Goal: Task Accomplishment & Management: Manage account settings

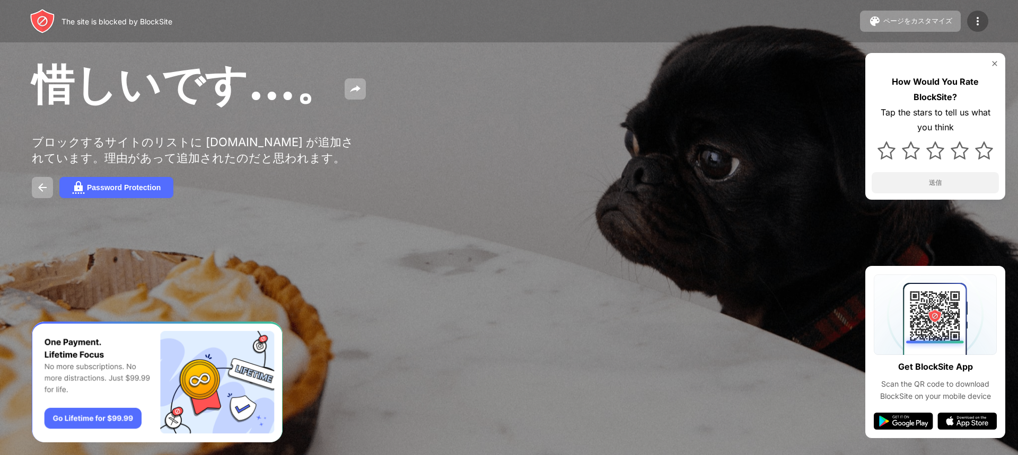
click at [981, 24] on img at bounding box center [977, 21] width 13 height 13
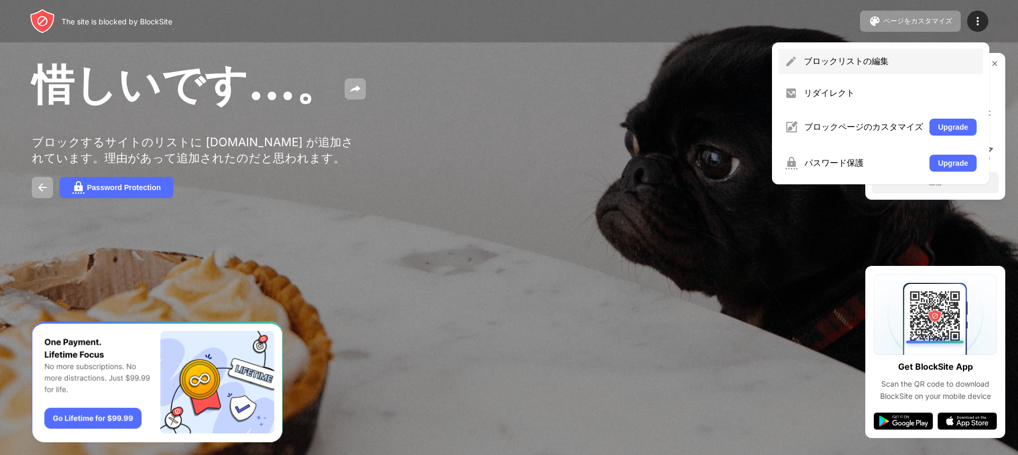
click at [851, 64] on div "ブロックリストの編集" at bounding box center [890, 62] width 173 height 12
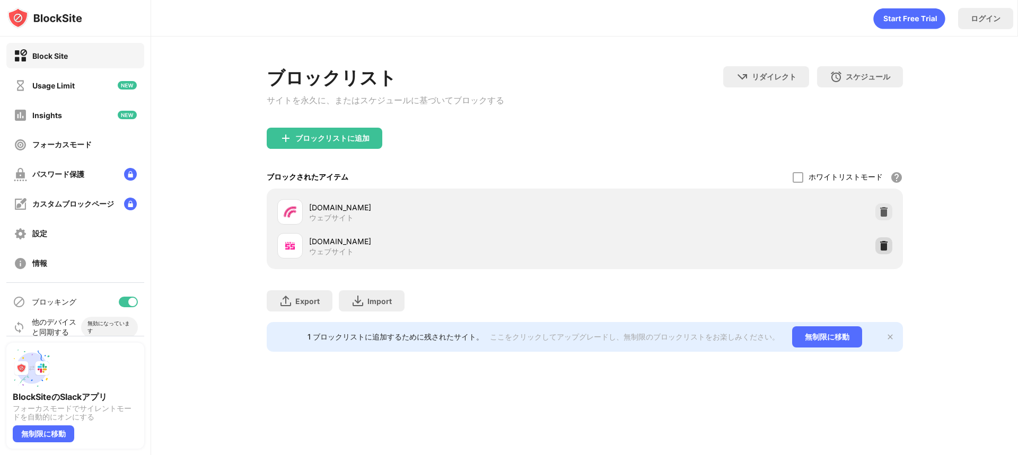
click at [878, 251] on img at bounding box center [883, 246] width 11 height 11
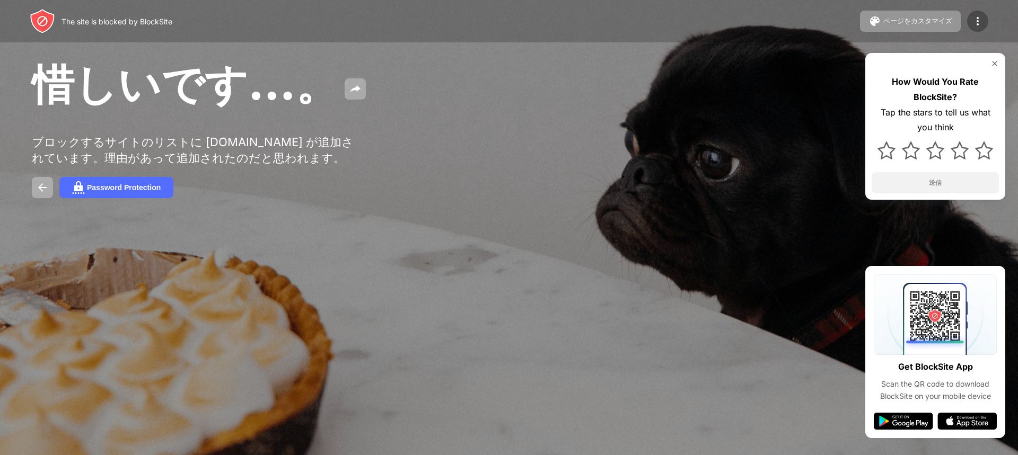
click at [981, 16] on img at bounding box center [977, 21] width 13 height 13
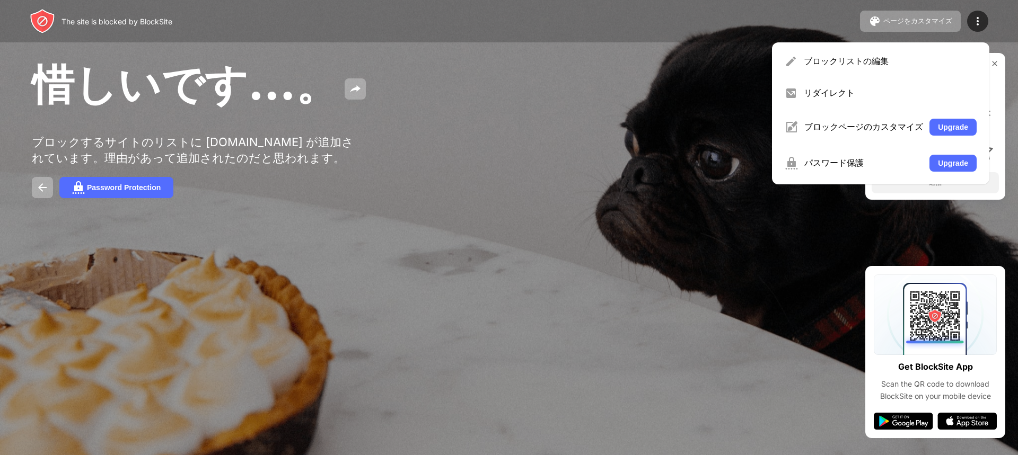
click at [635, 115] on div "惜しいです…。" at bounding box center [413, 85] width 763 height 57
